Goal: Transaction & Acquisition: Purchase product/service

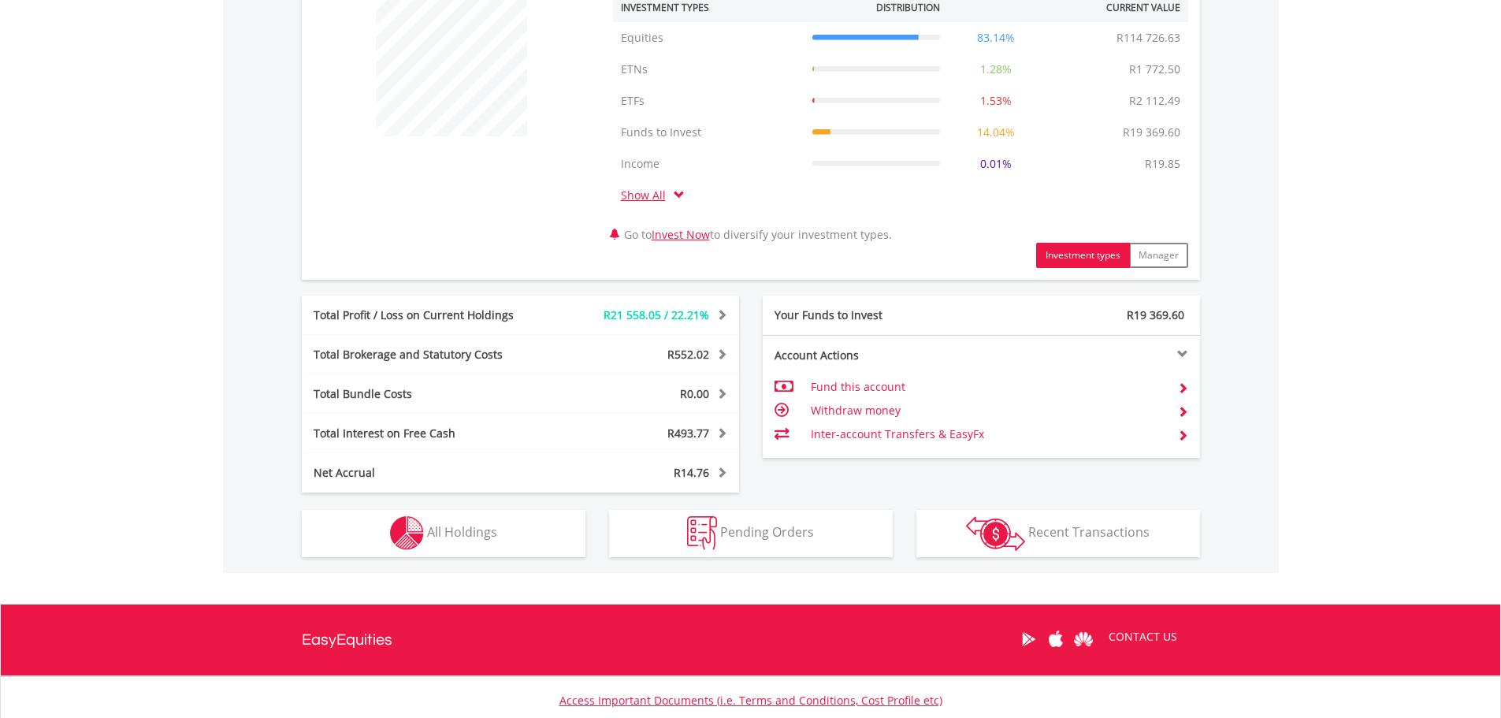
scroll to position [630, 0]
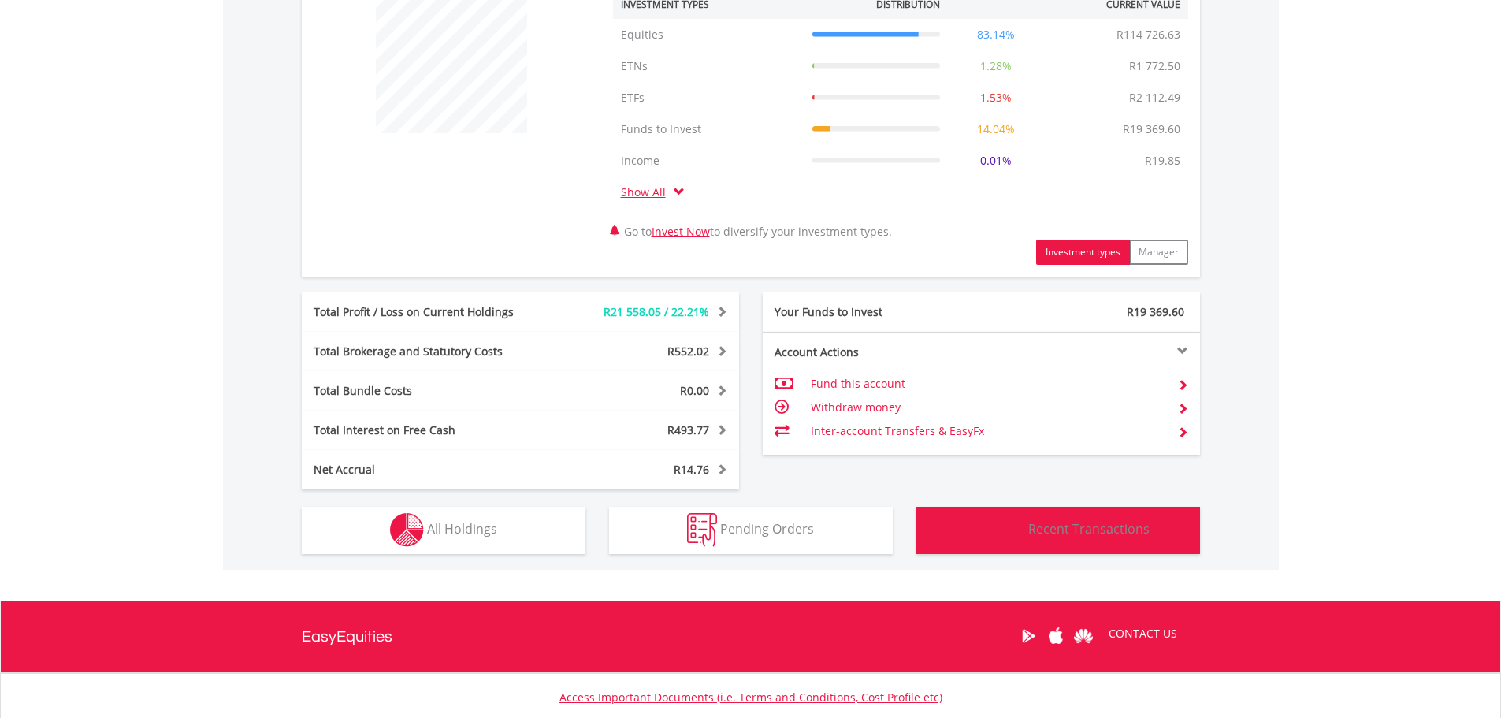
click at [1035, 525] on span "Recent Transactions" at bounding box center [1088, 528] width 121 height 17
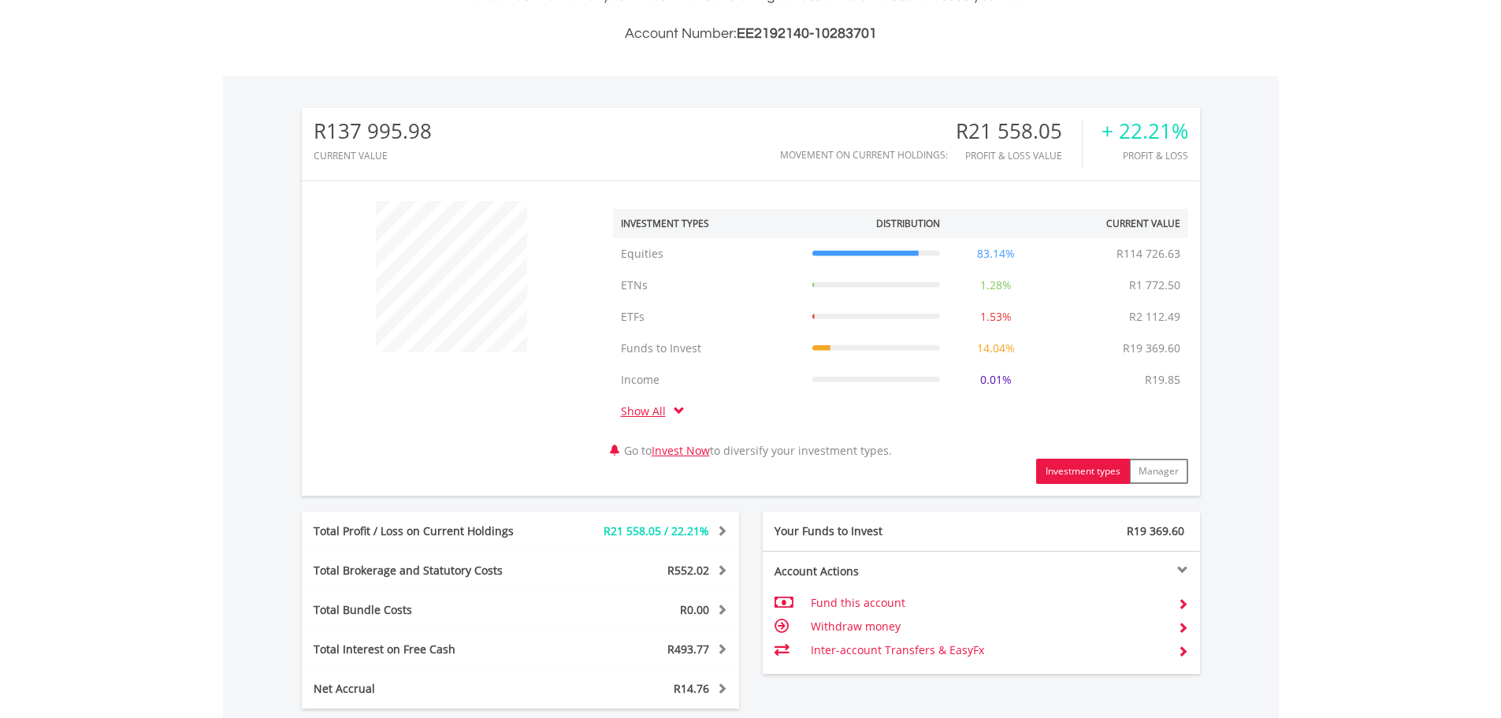
scroll to position [412, 0]
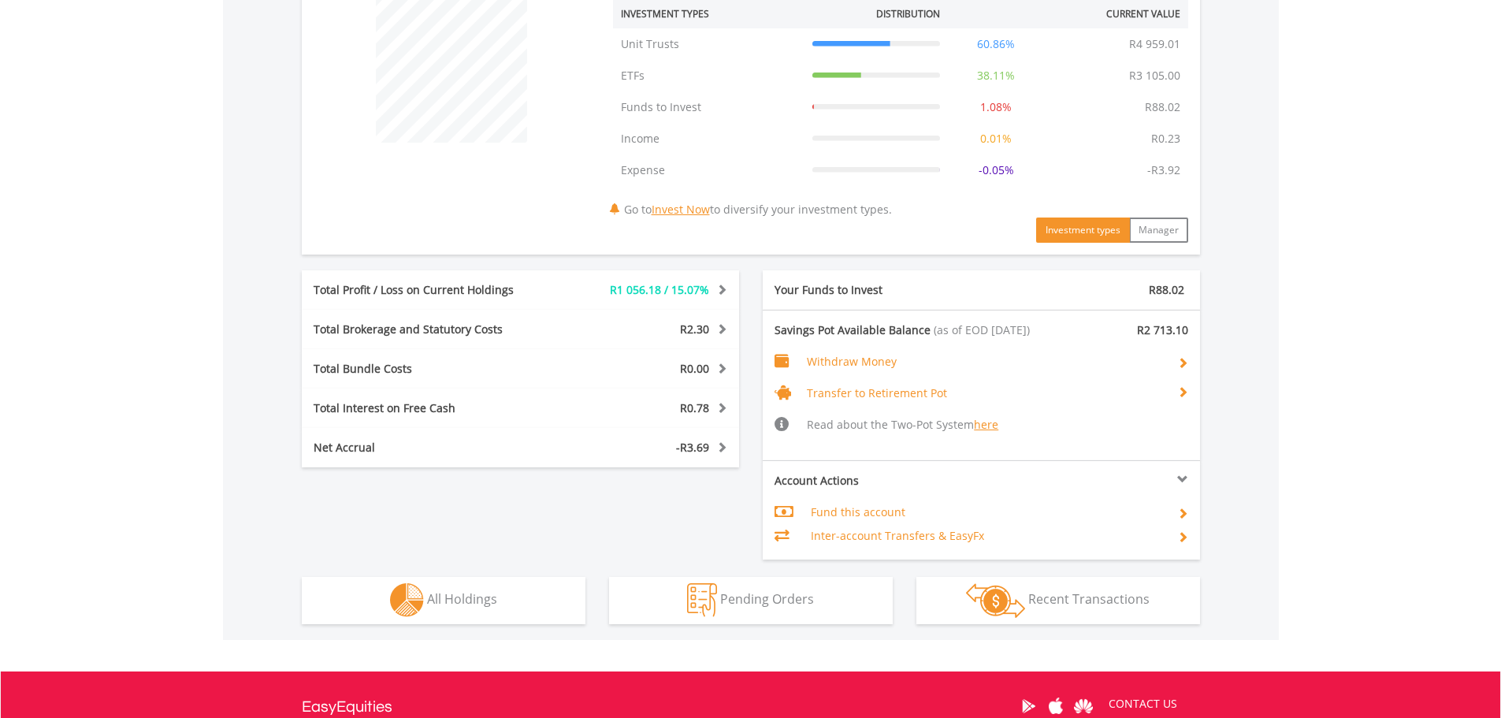
scroll to position [709, 0]
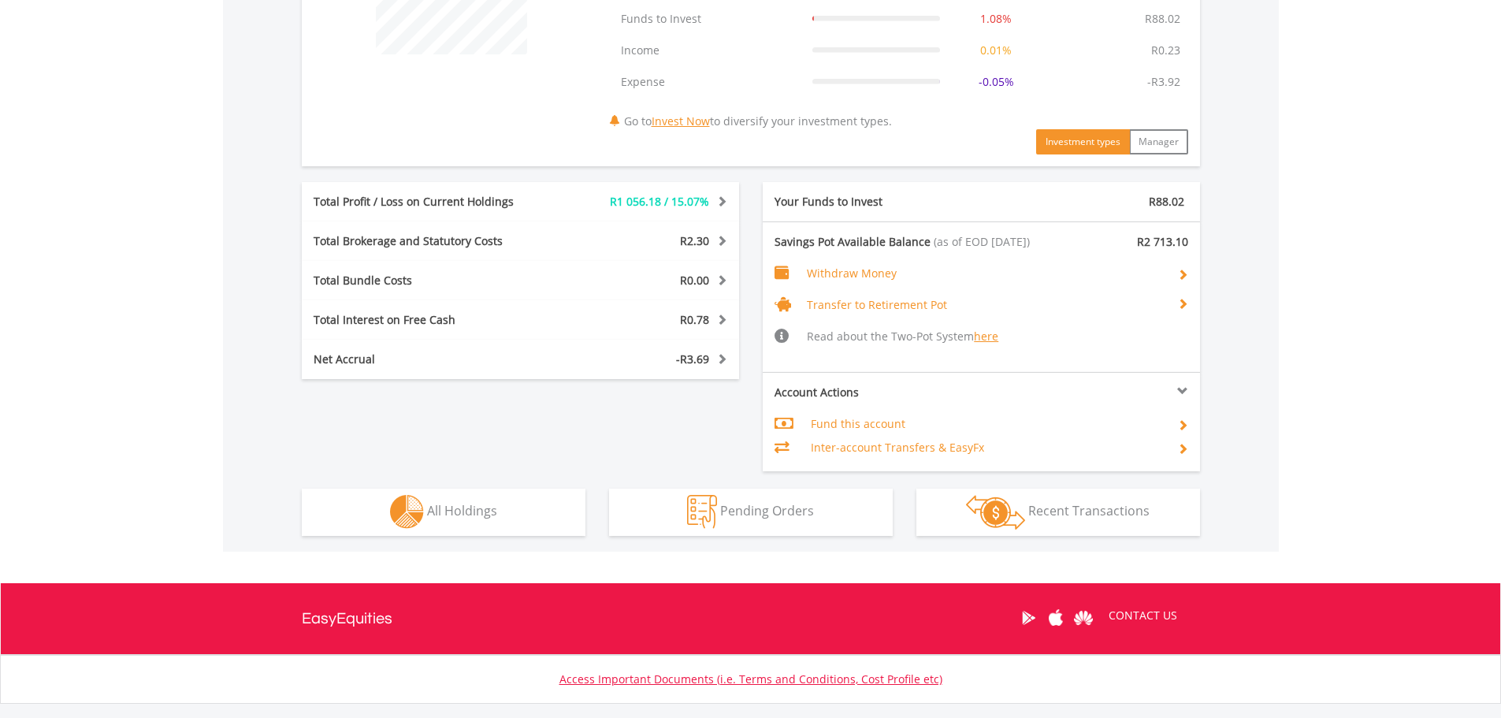
click at [1183, 308] on span at bounding box center [1182, 303] width 11 height 11
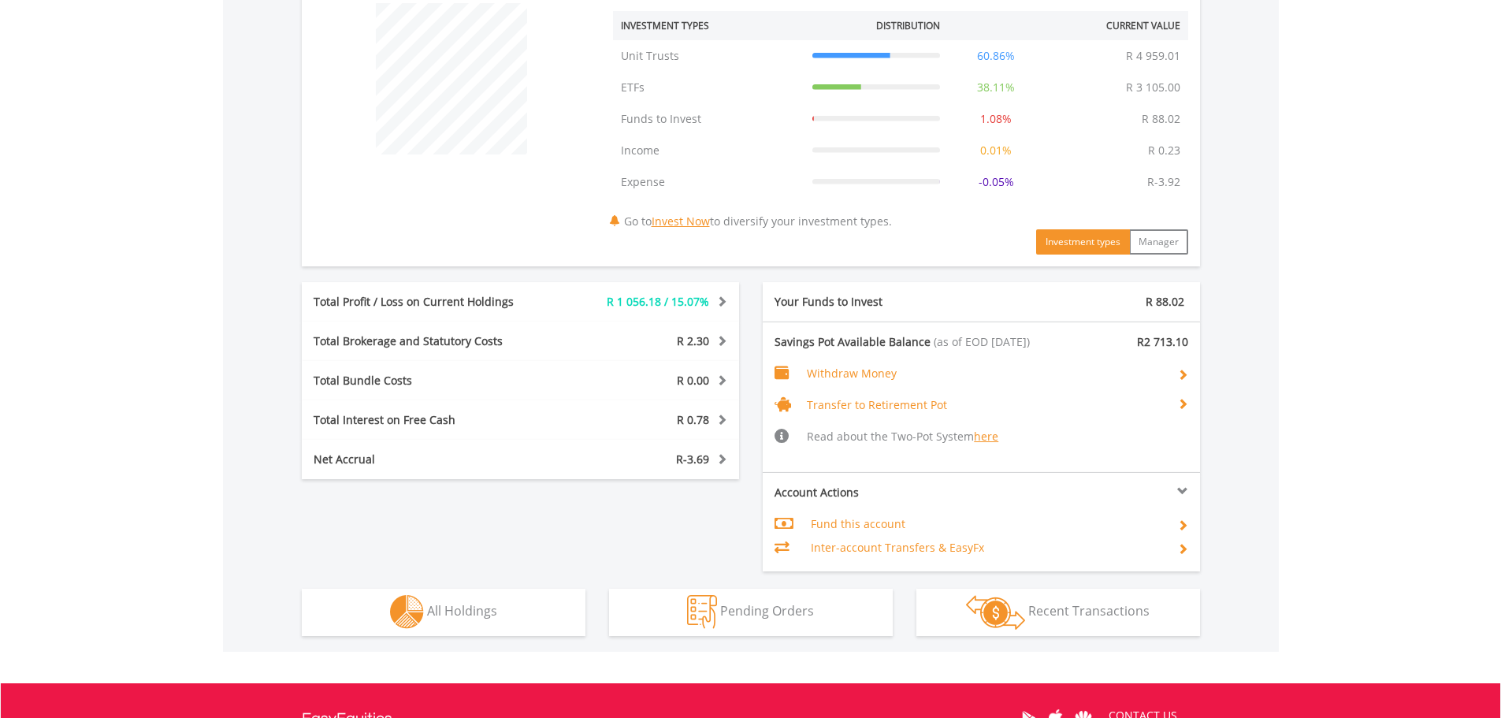
scroll to position [667, 0]
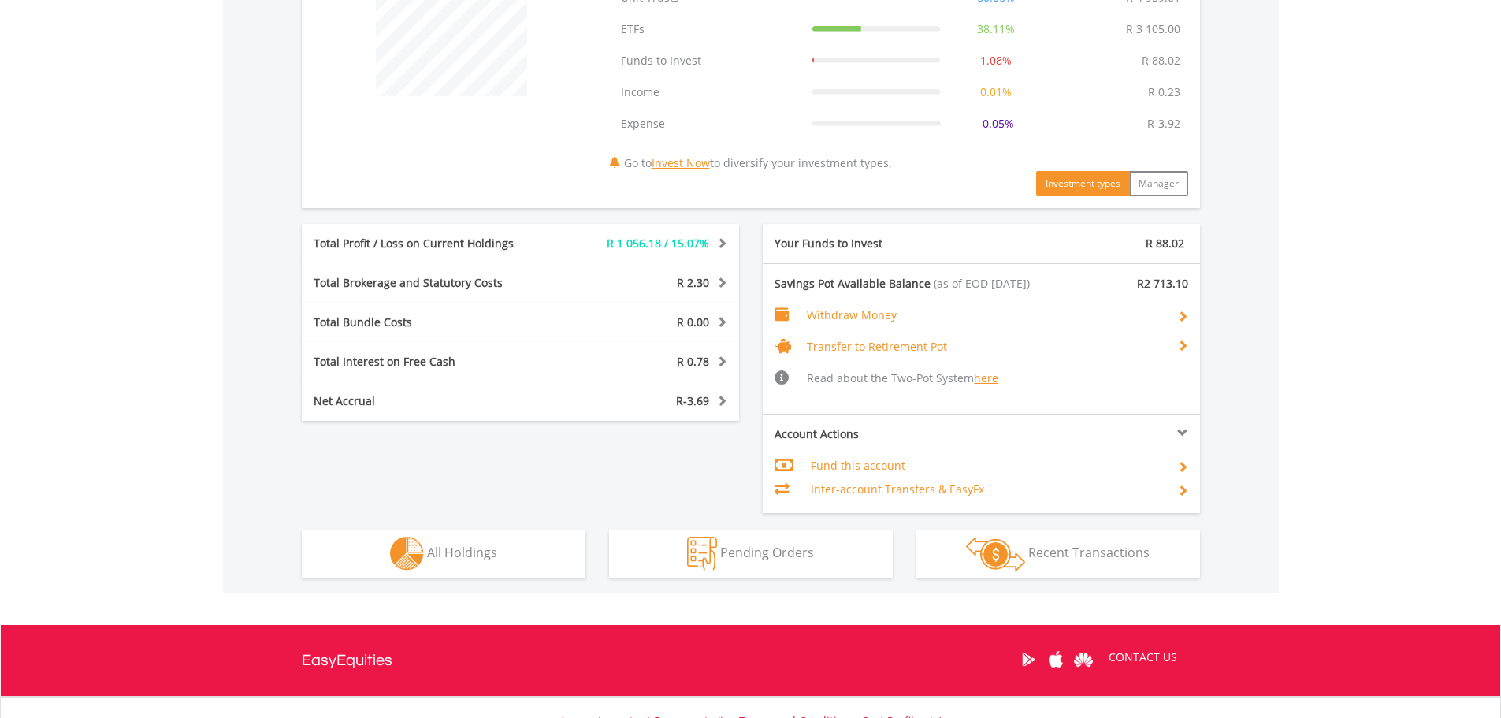
click at [871, 464] on td "Fund this account" at bounding box center [988, 466] width 354 height 24
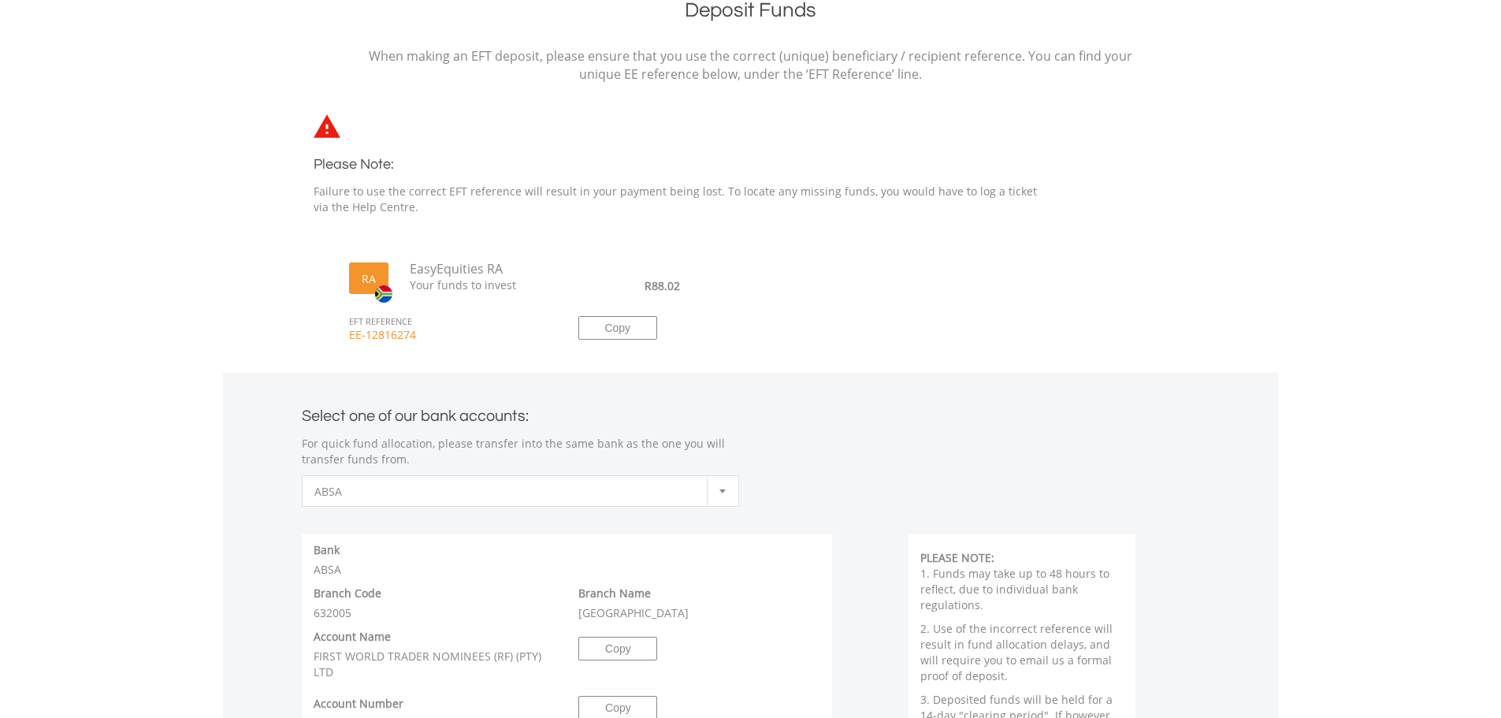
scroll to position [473, 0]
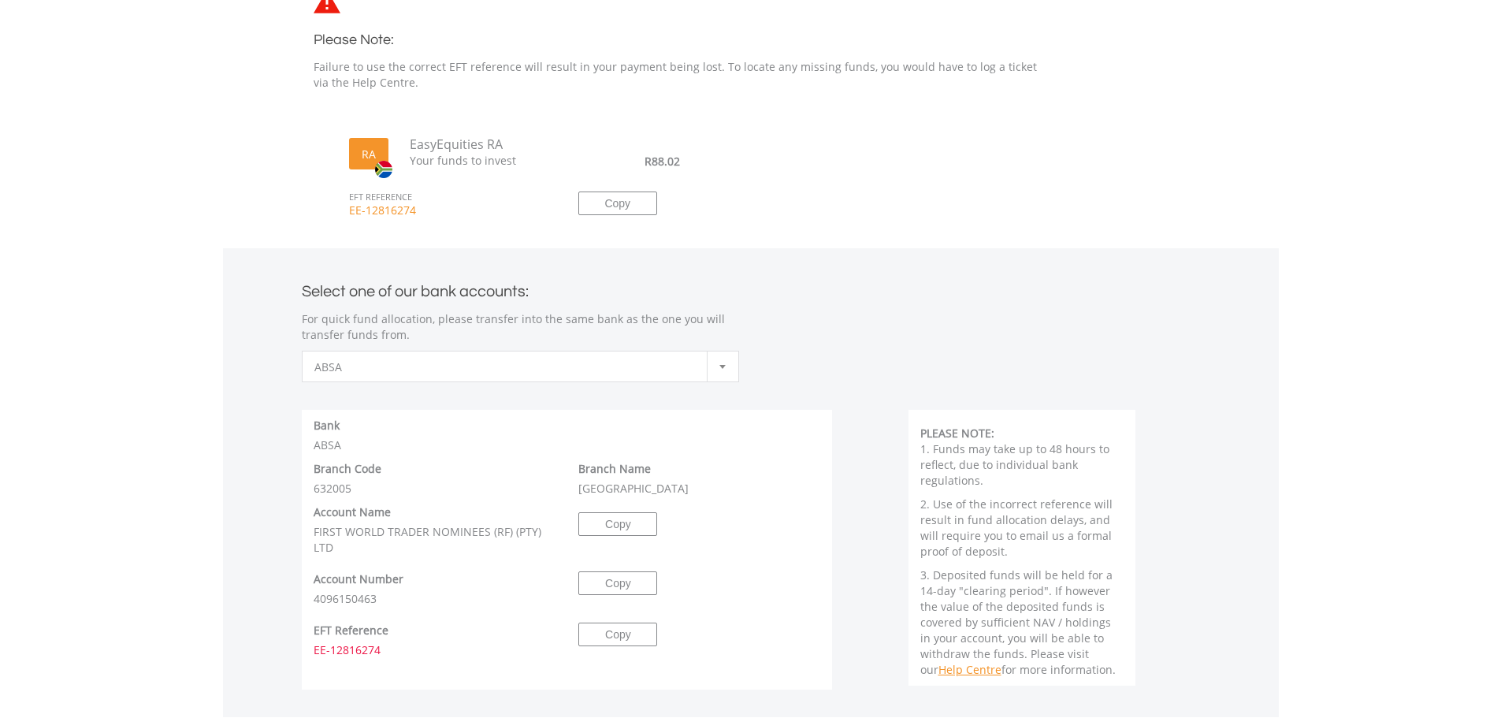
click at [549, 368] on span "ABSA" at bounding box center [508, 367] width 388 height 32
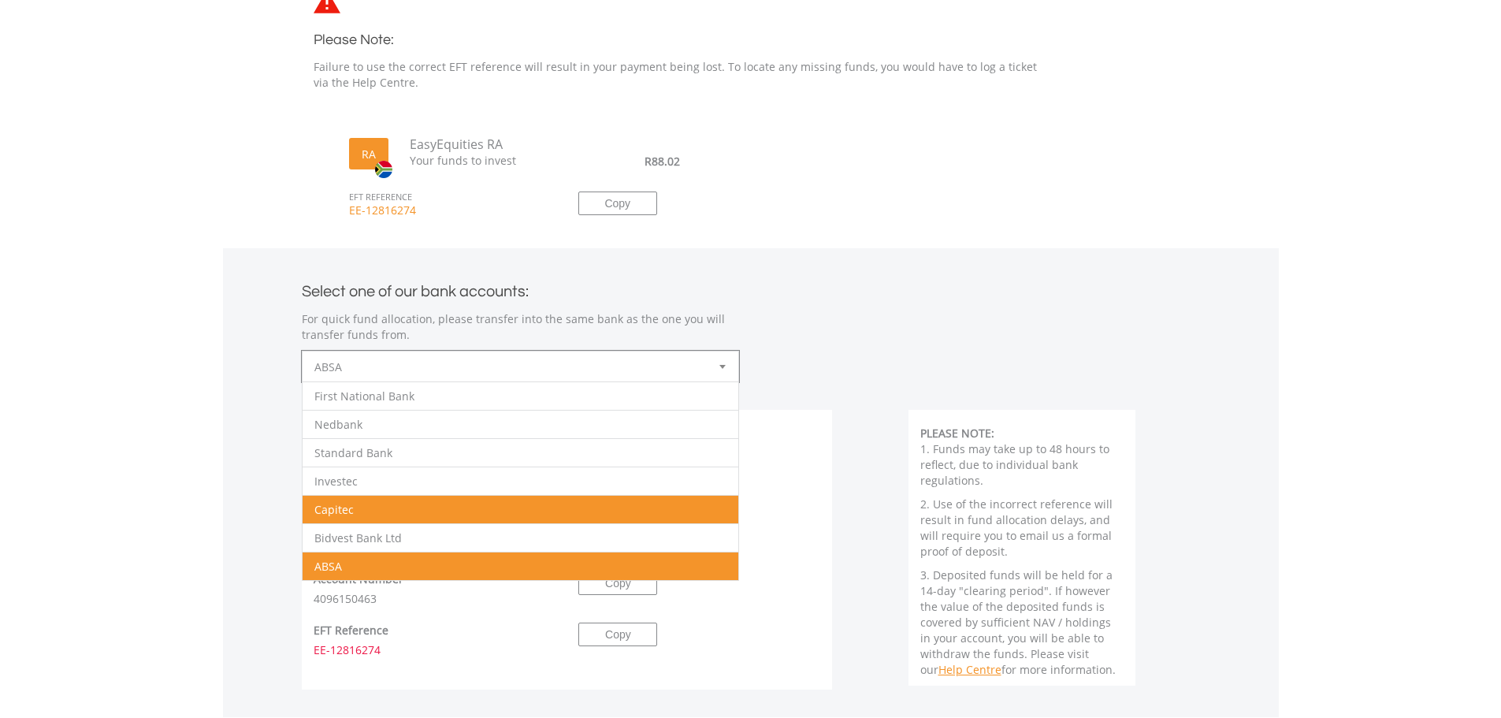
click at [388, 507] on li "Capitec" at bounding box center [521, 509] width 436 height 28
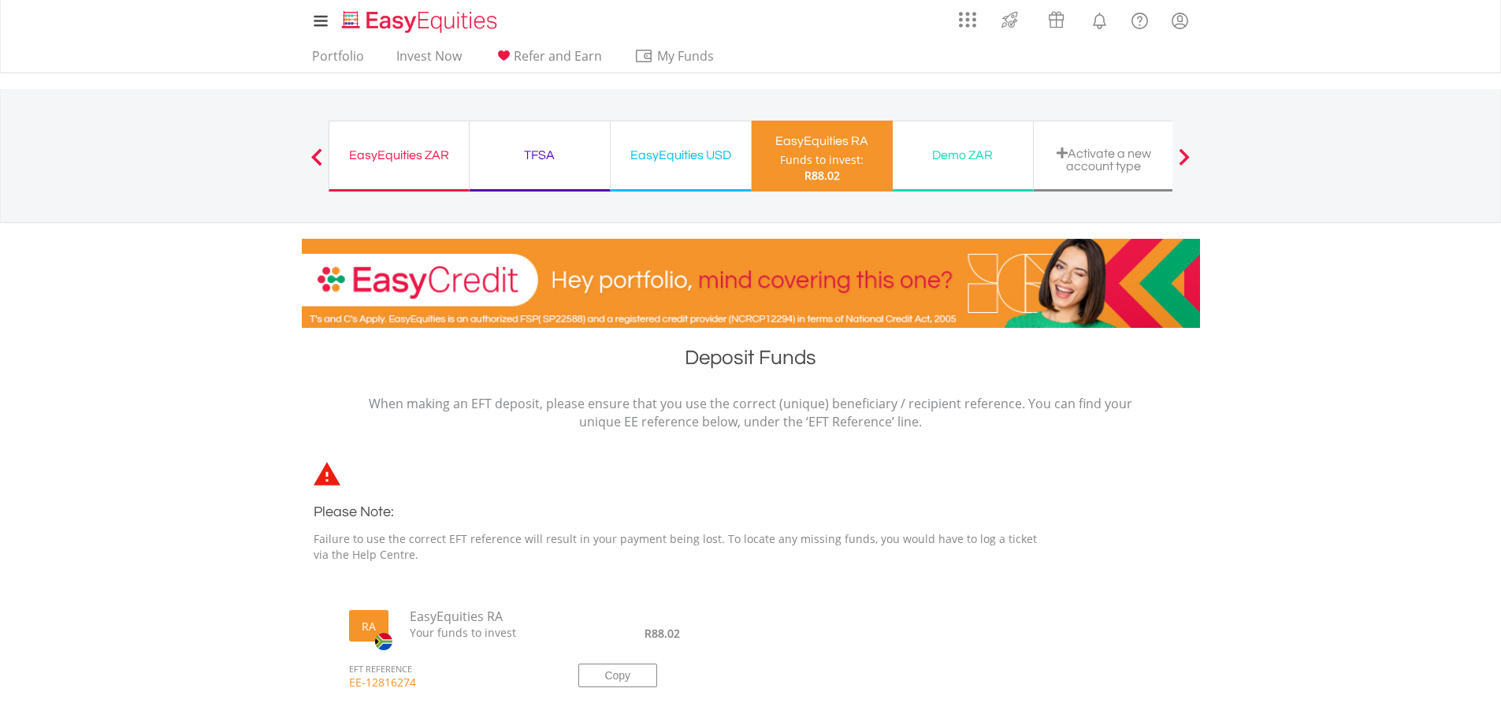
scroll to position [0, 0]
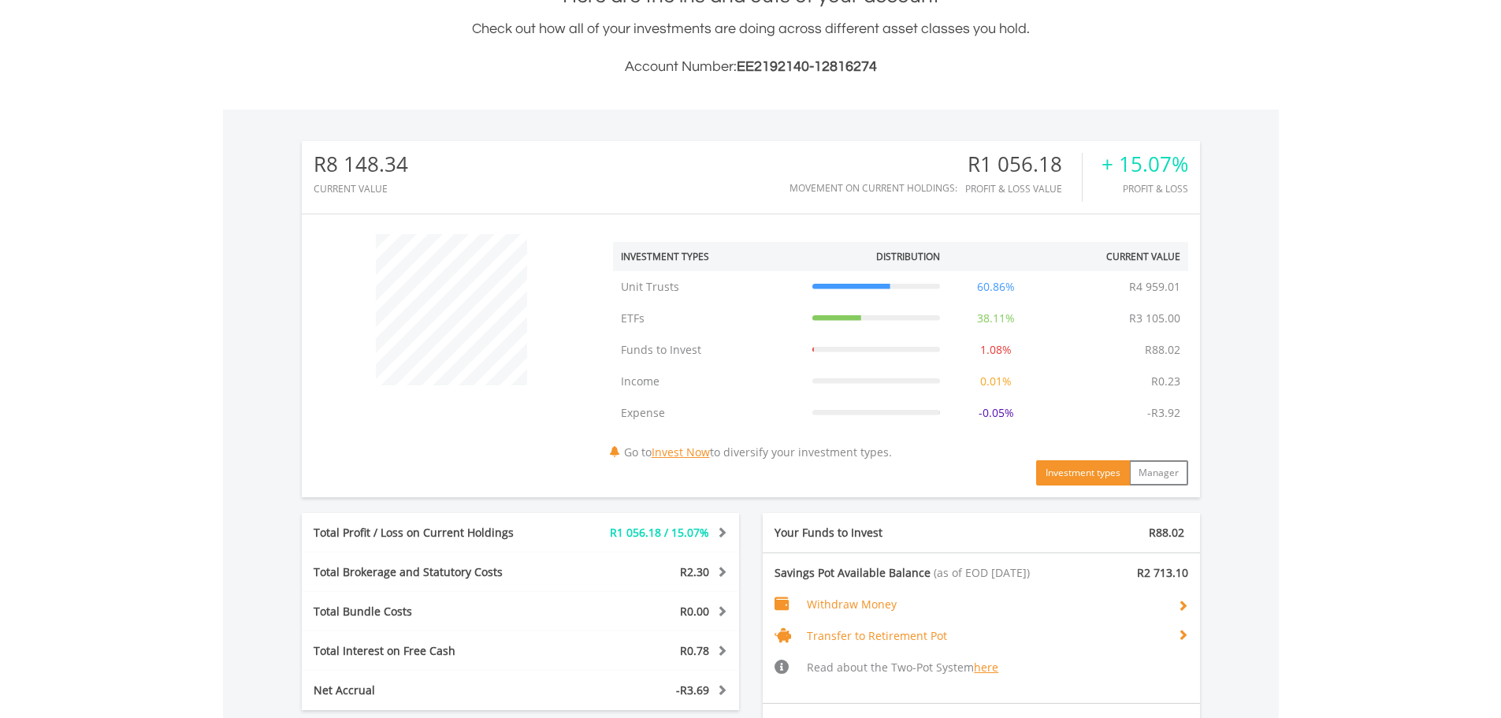
scroll to position [394, 0]
